Goal: Task Accomplishment & Management: Use online tool/utility

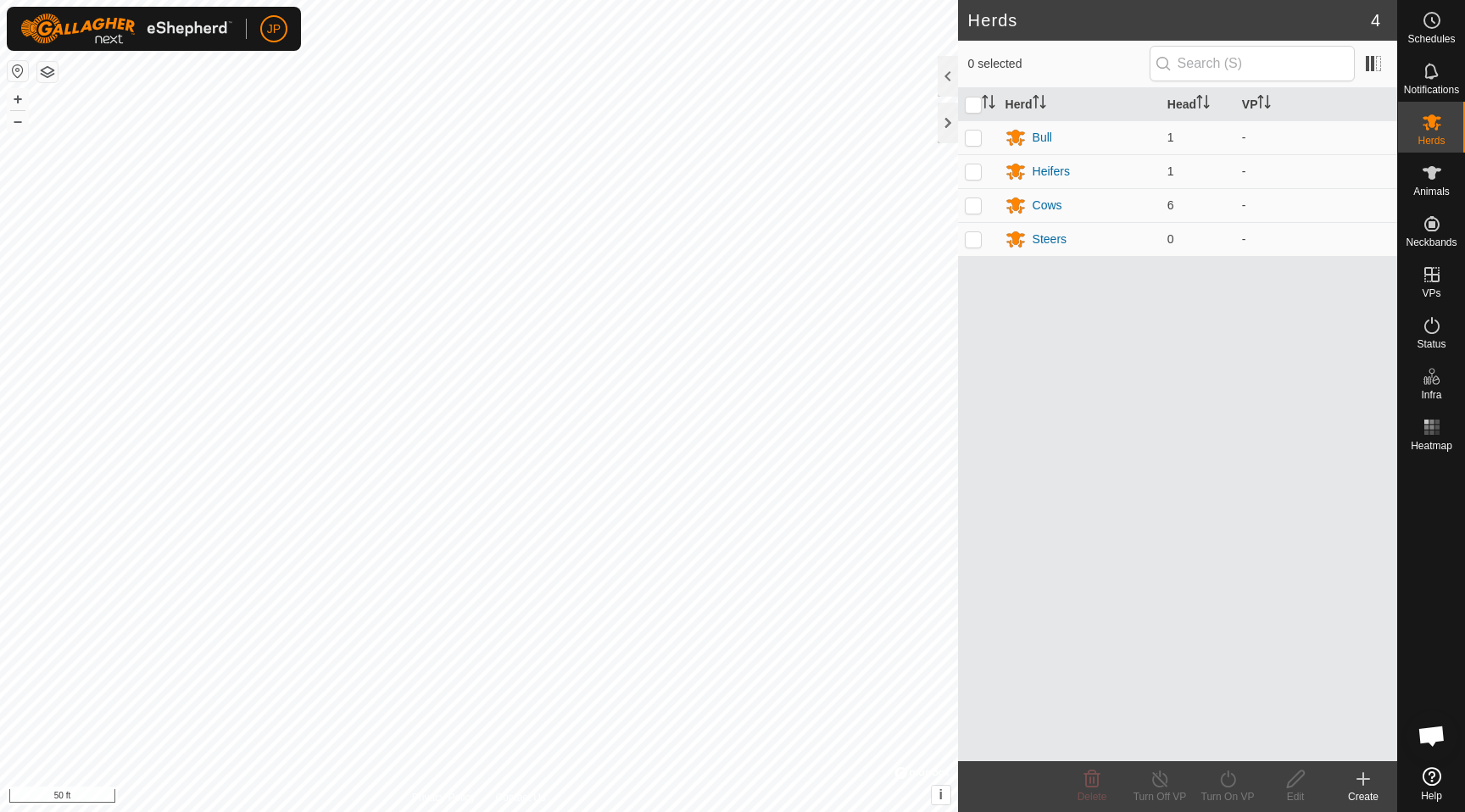
click at [46, 70] on button "button" at bounding box center [47, 72] width 20 height 20
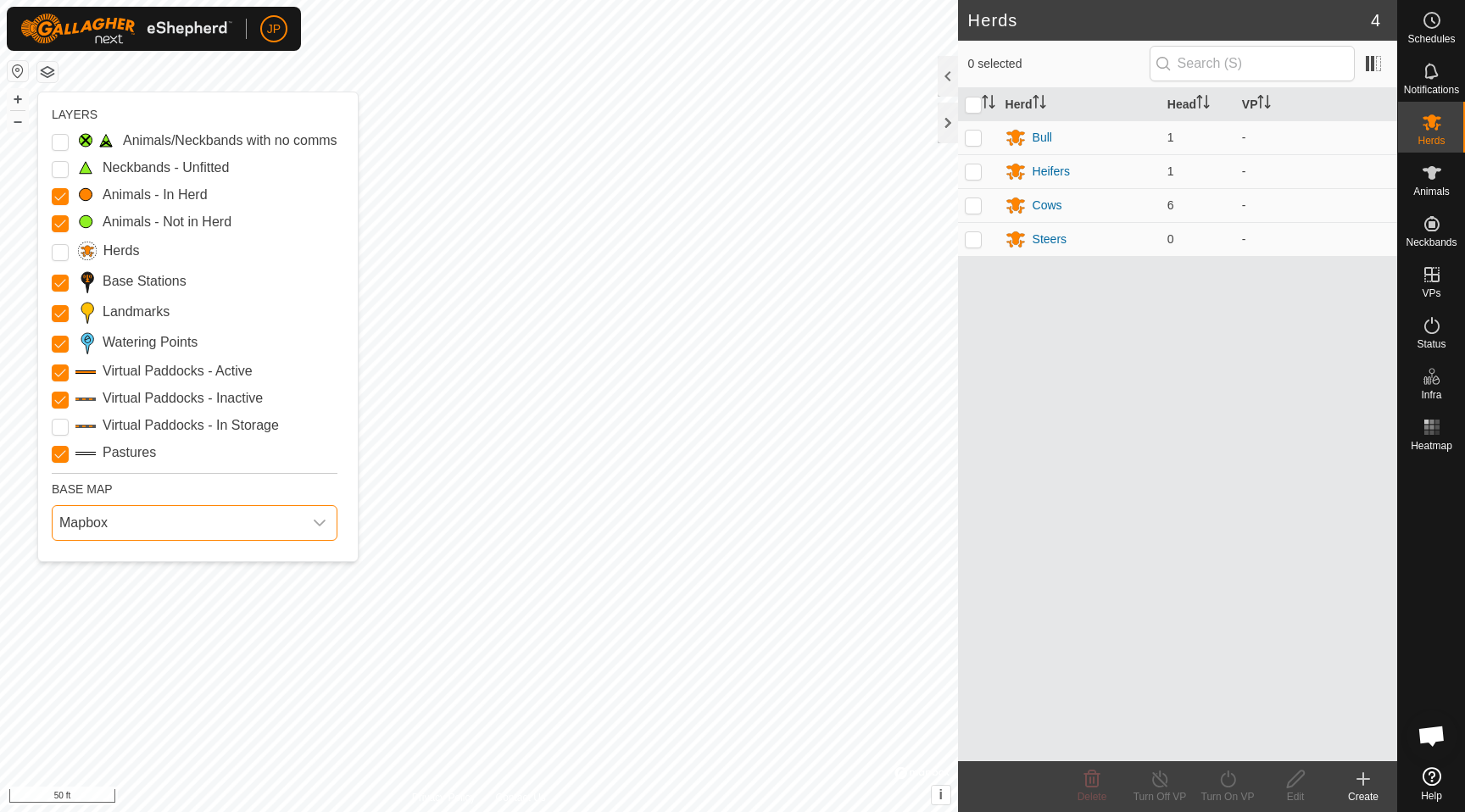
click at [108, 522] on span "Mapbox" at bounding box center [177, 523] width 250 height 34
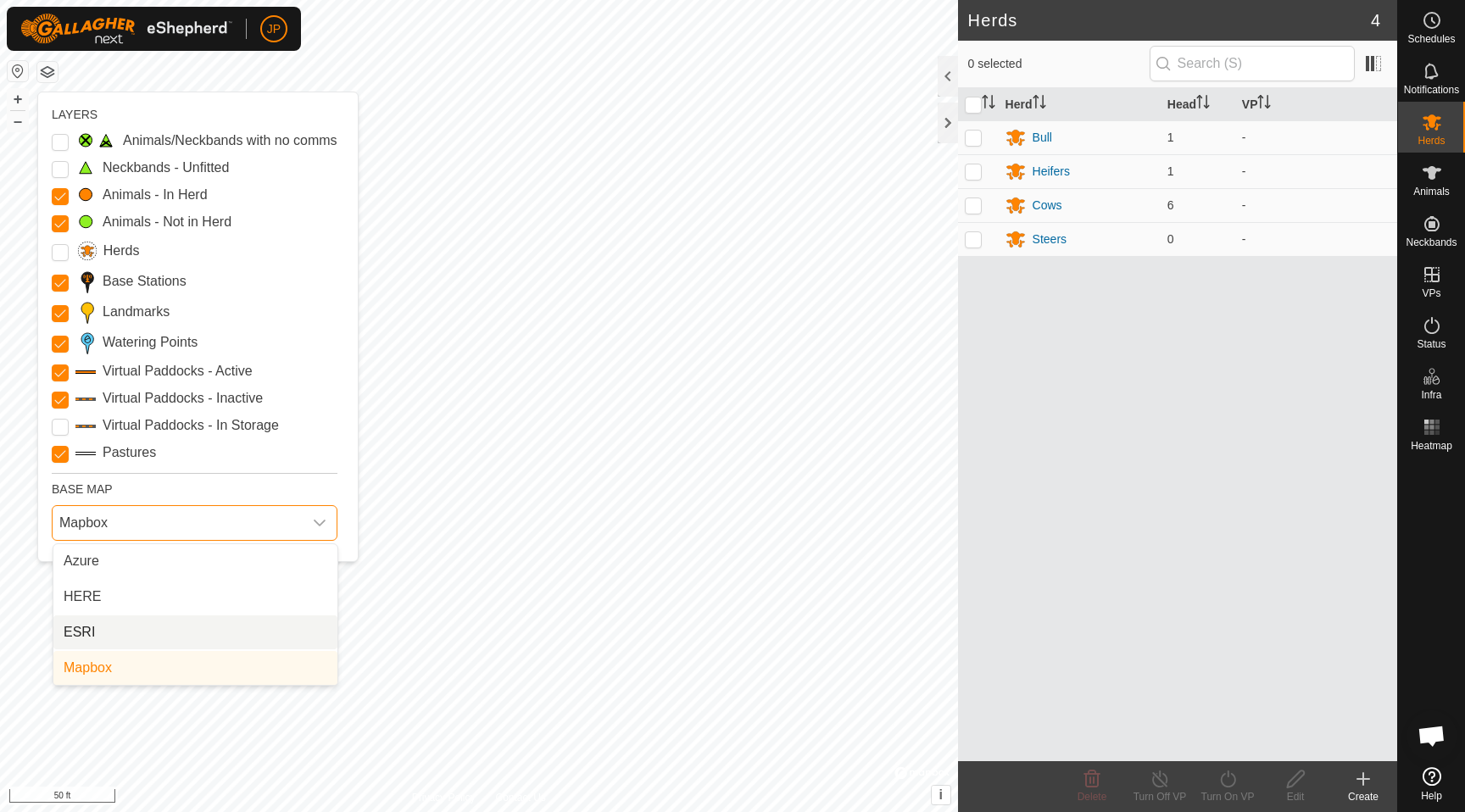
click at [125, 636] on li "ESRI" at bounding box center [195, 633] width 284 height 34
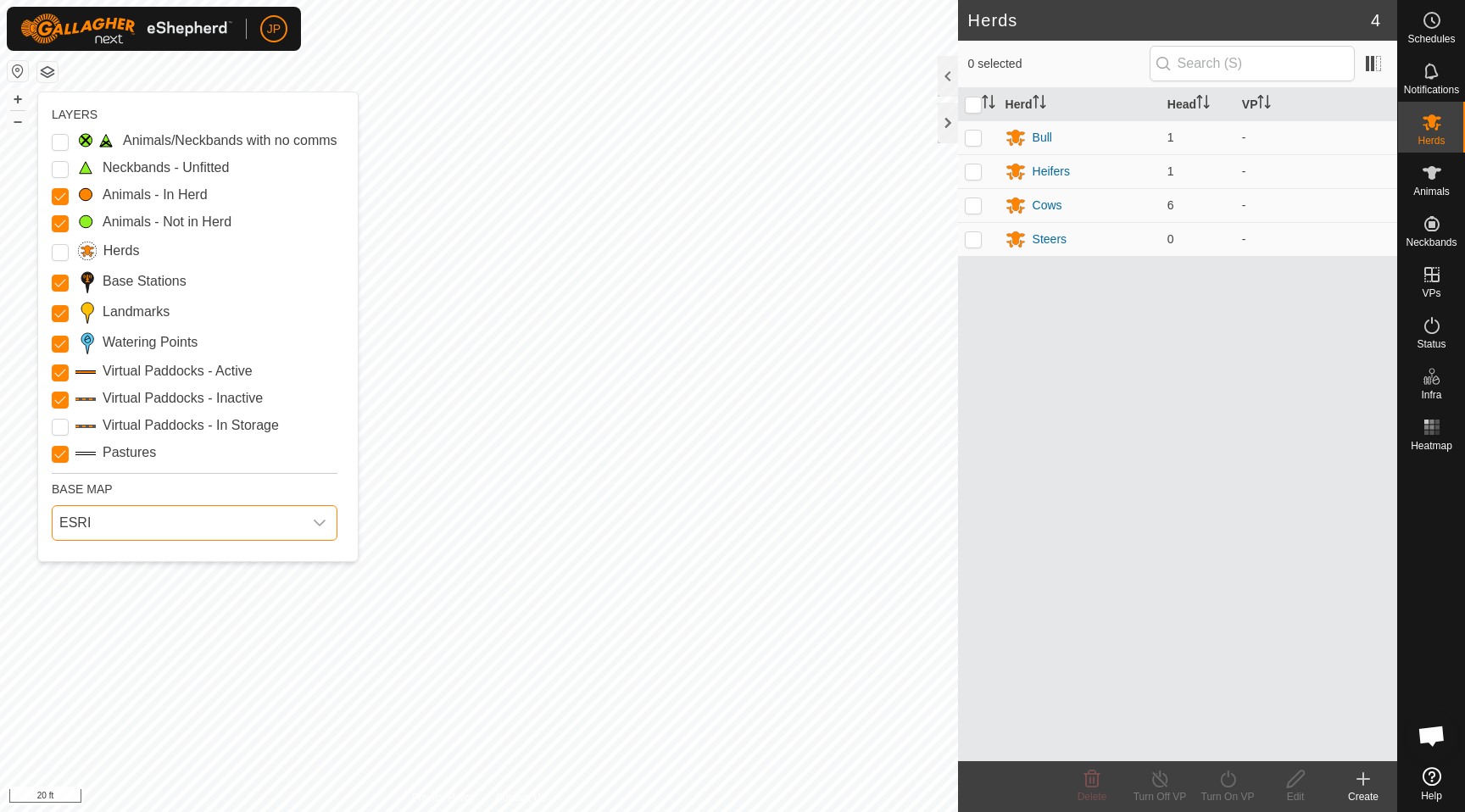
click at [191, 534] on span "ESRI" at bounding box center [177, 523] width 250 height 34
click at [177, 593] on li "HERE" at bounding box center [195, 597] width 284 height 34
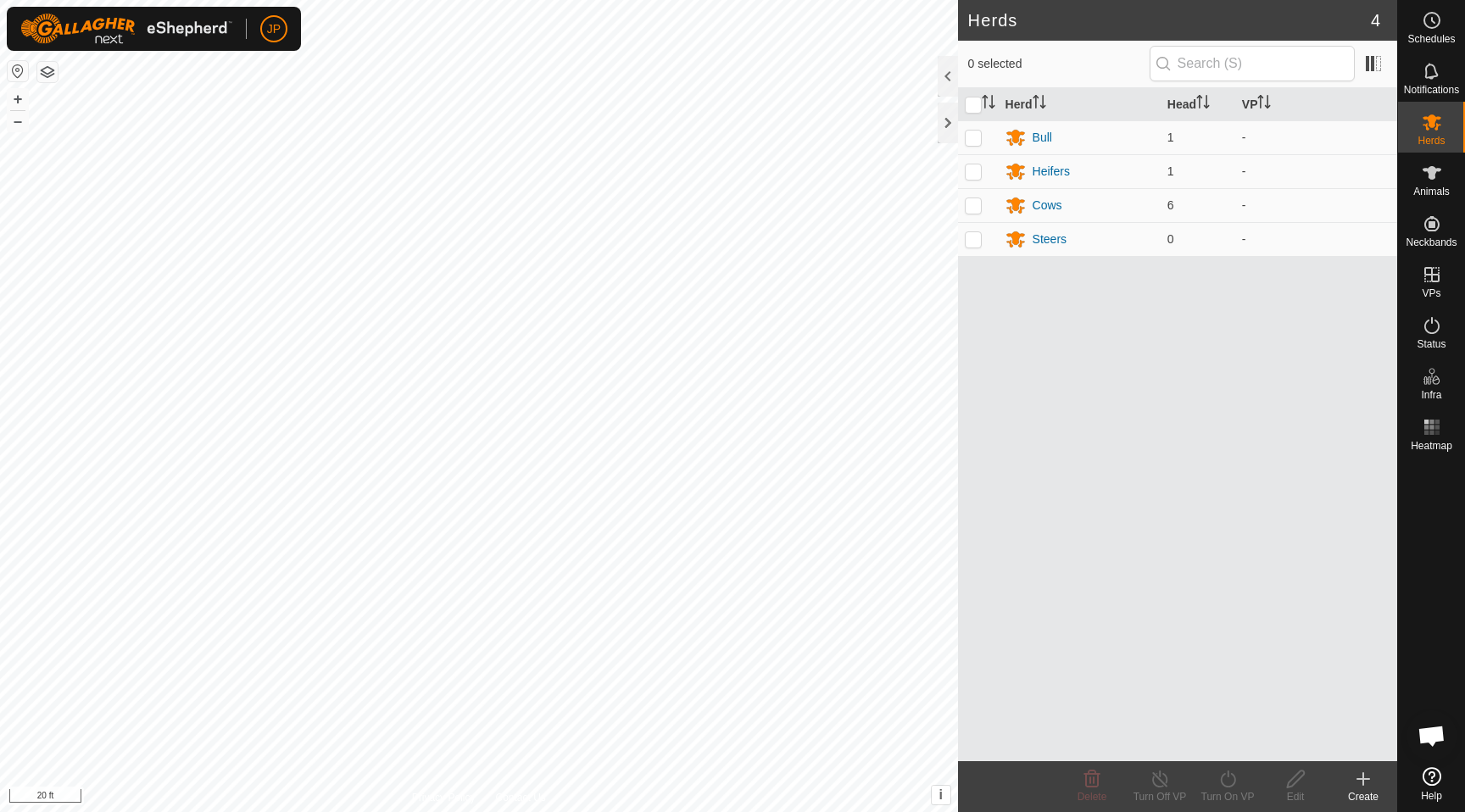
click at [49, 66] on button "button" at bounding box center [47, 72] width 20 height 20
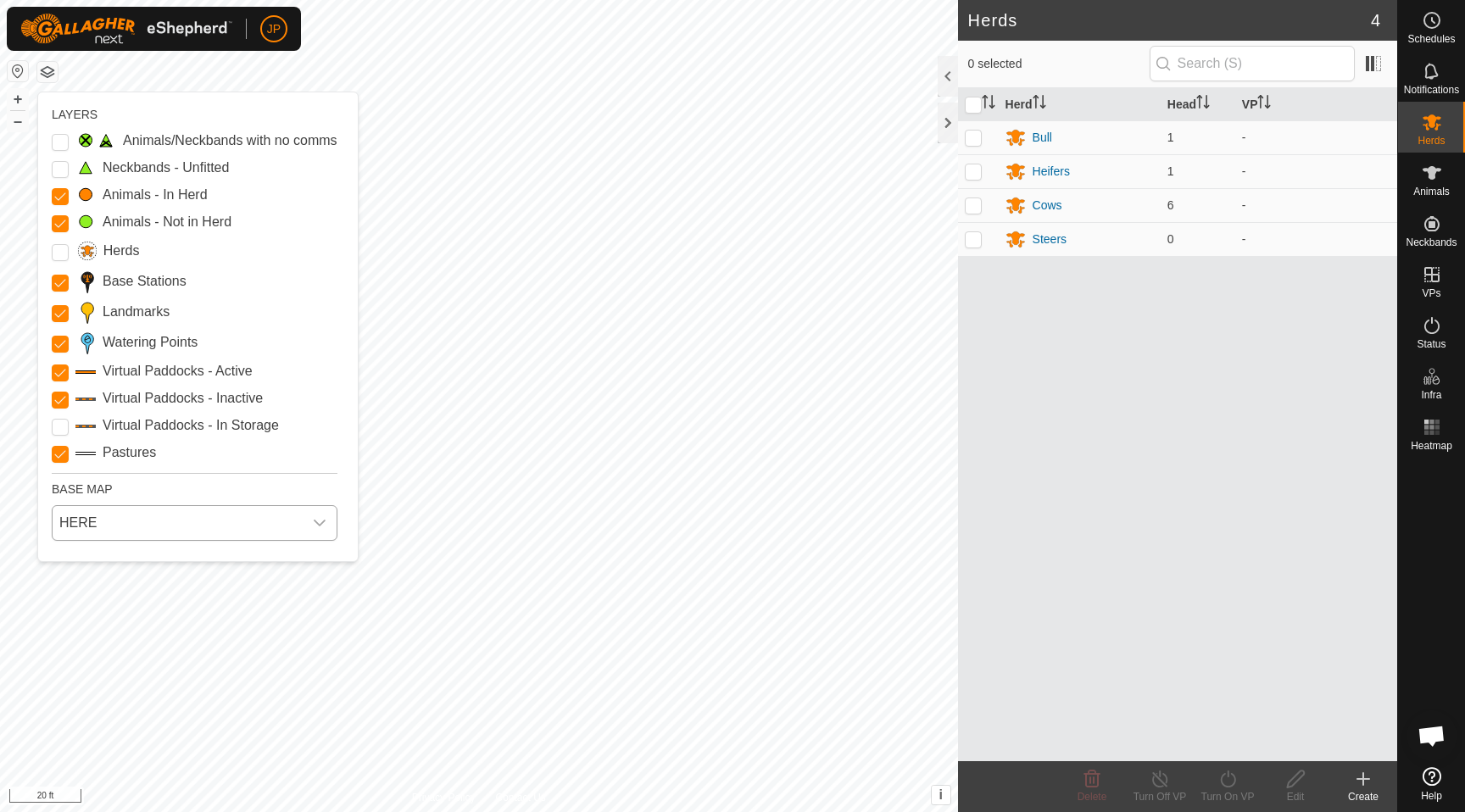
click at [162, 514] on span "HERE" at bounding box center [177, 523] width 250 height 34
click at [176, 563] on li "Azure" at bounding box center [195, 561] width 284 height 34
